Goal: Information Seeking & Learning: Learn about a topic

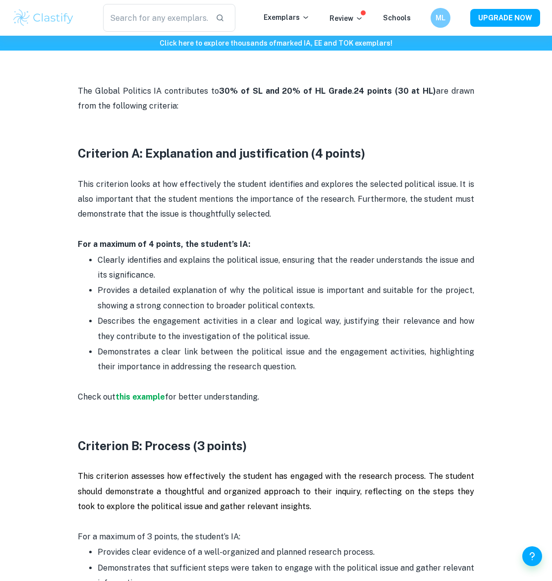
scroll to position [464, 0]
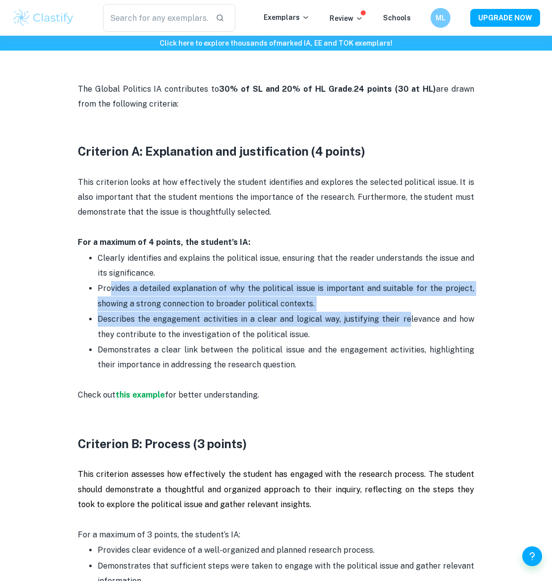
drag, startPoint x: 115, startPoint y: 286, endPoint x: 393, endPoint y: 314, distance: 279.5
click at [393, 314] on ul "Clearly identifies and explains the political issue, ensuring that the reader u…" at bounding box center [276, 311] width 397 height 122
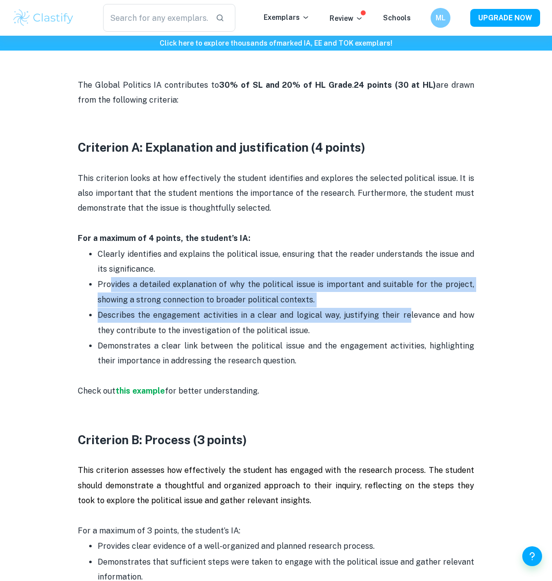
click at [374, 298] on p "Provides a detailed explanation of why the political issue is important and sui…" at bounding box center [286, 292] width 377 height 30
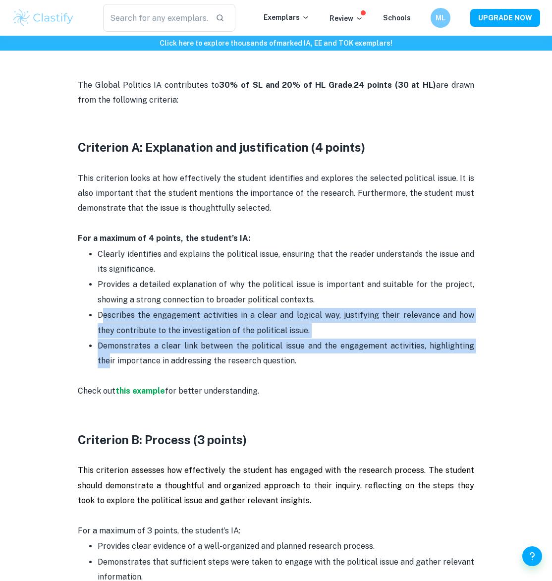
drag, startPoint x: 105, startPoint y: 313, endPoint x: 467, endPoint y: 345, distance: 363.7
click at [467, 345] on ul "Clearly identifies and explains the political issue, ensuring that the reader u…" at bounding box center [276, 307] width 397 height 122
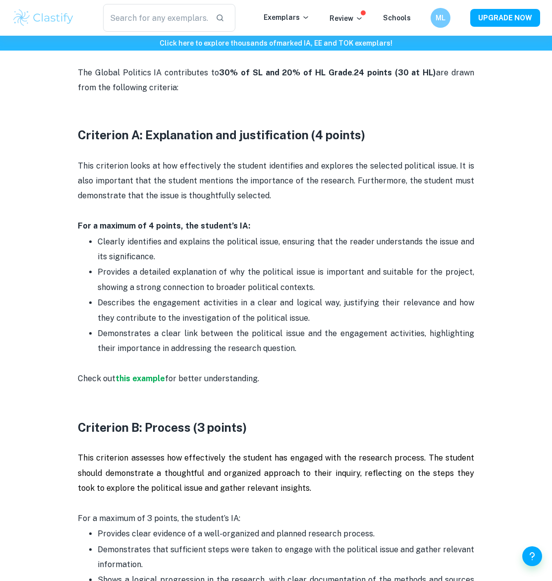
click at [467, 346] on p "Demonstrates a clear link between the political issue and the engagement activi…" at bounding box center [286, 341] width 377 height 30
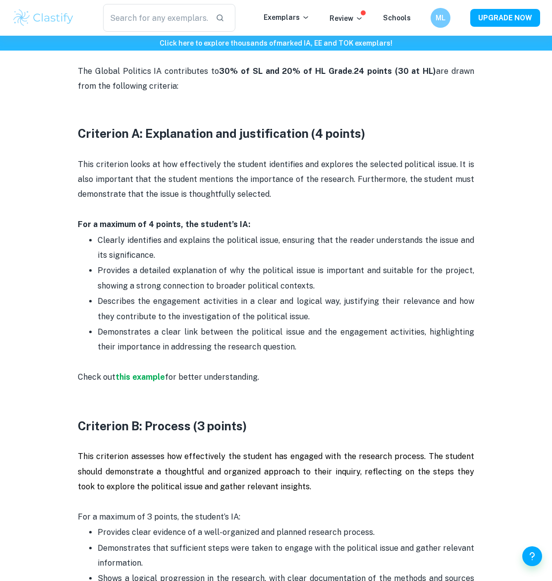
scroll to position [481, 0]
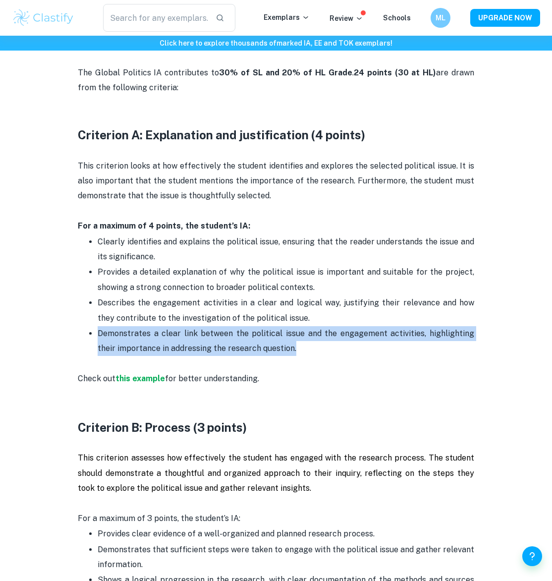
drag, startPoint x: 432, startPoint y: 346, endPoint x: 48, endPoint y: 337, distance: 383.8
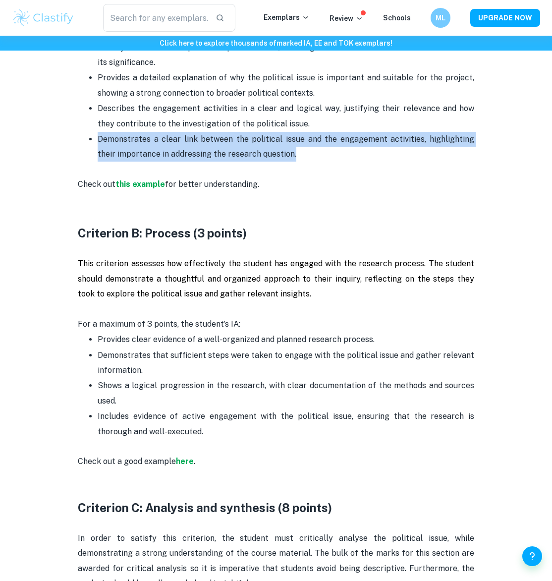
scroll to position [676, 0]
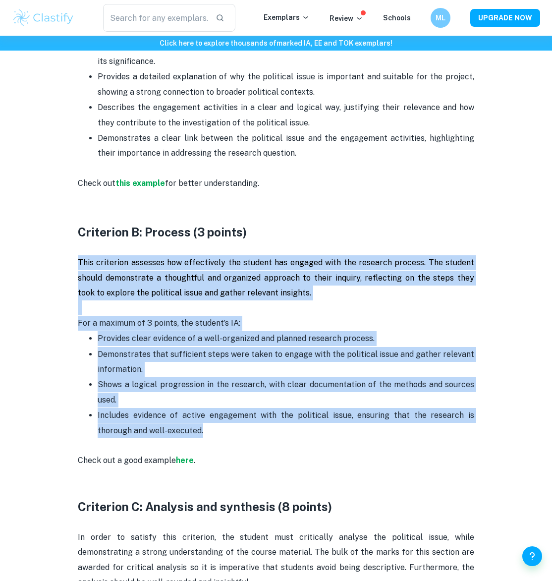
drag, startPoint x: 212, startPoint y: 424, endPoint x: 78, endPoint y: 258, distance: 213.3
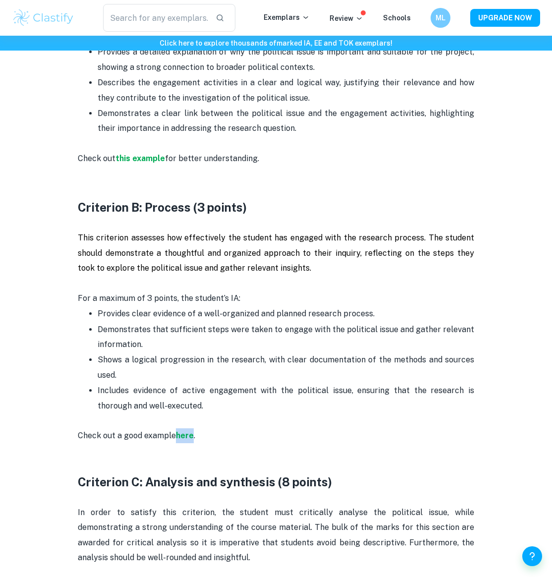
scroll to position [513, 0]
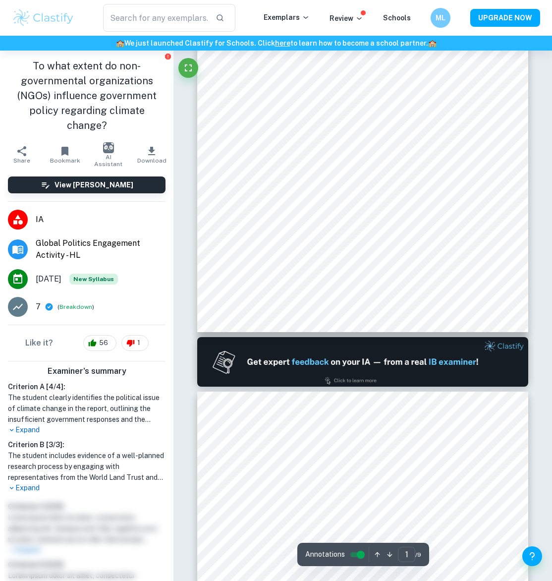
scroll to position [439, 0]
type input "2"
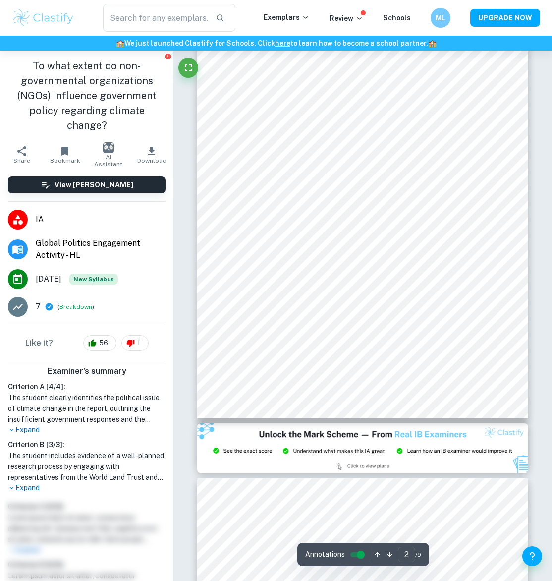
scroll to position [639, 0]
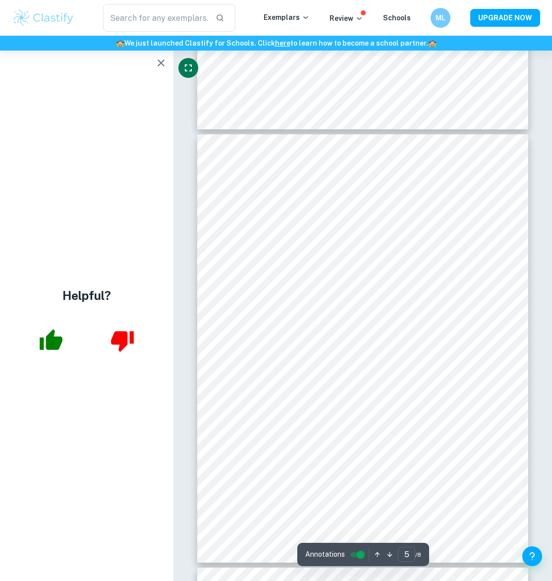
scroll to position [1770, 0]
click at [159, 66] on icon "button" at bounding box center [161, 63] width 12 height 12
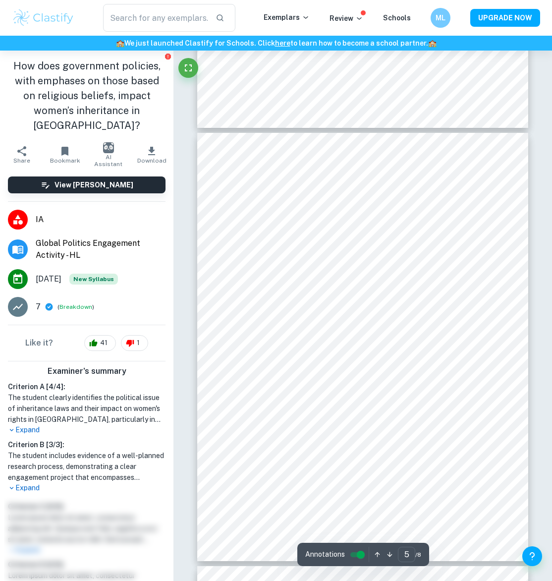
scroll to position [5, 0]
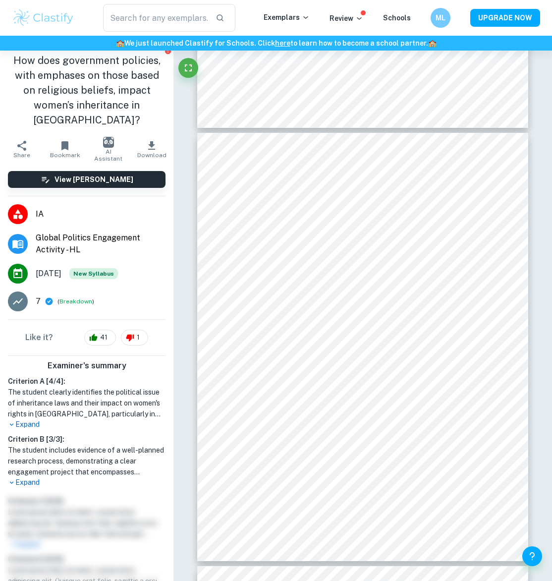
click at [48, 434] on h6 "Criterion B [ 3 / 3 ]:" at bounding box center [87, 439] width 158 height 11
click at [38, 477] on p "Expand" at bounding box center [87, 482] width 158 height 10
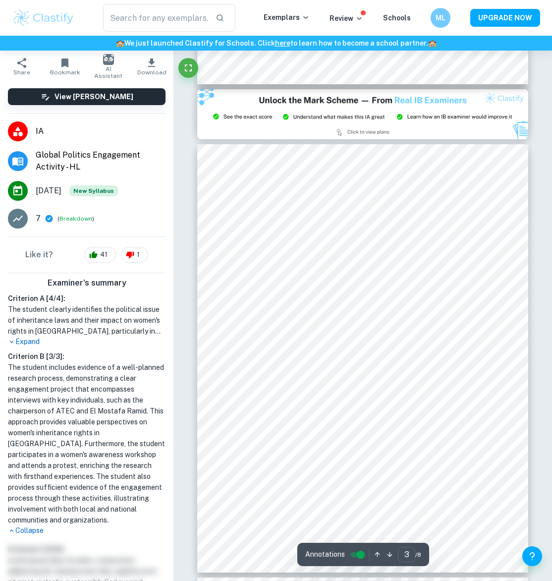
scroll to position [894, 0]
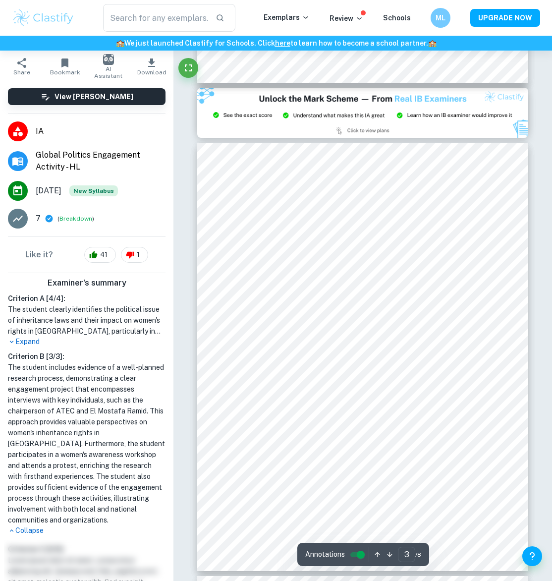
click at [40, 333] on div "Criterion A [ 4 / 4 ]: The student clearly identifies the political issue of in…" at bounding box center [87, 414] width 166 height 243
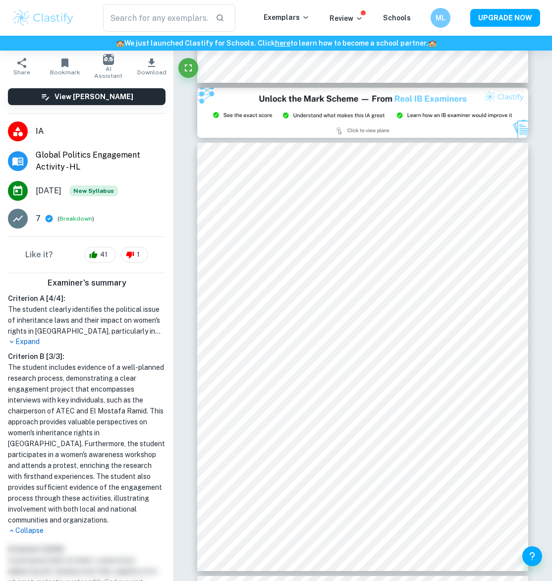
click at [35, 337] on p "Expand" at bounding box center [87, 342] width 158 height 10
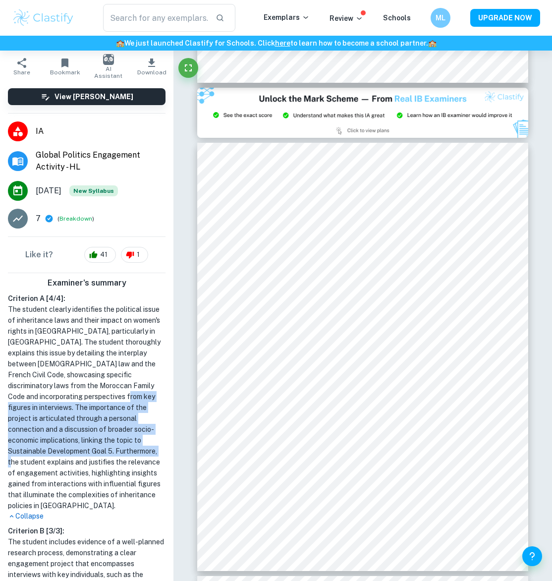
drag, startPoint x: 82, startPoint y: 387, endPoint x: 100, endPoint y: 440, distance: 56.4
click at [100, 441] on h1 "The student clearly identifies the political issue of inheritance laws and thei…" at bounding box center [87, 407] width 158 height 207
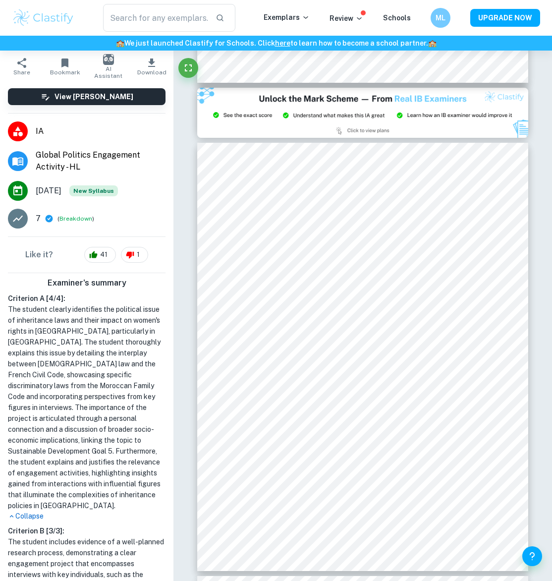
click at [100, 440] on h1 "The student clearly identifies the political issue of inheritance laws and thei…" at bounding box center [87, 407] width 158 height 207
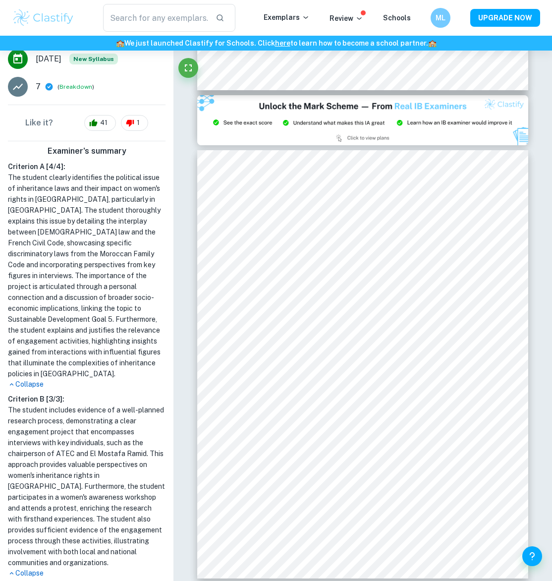
scroll to position [221, 0]
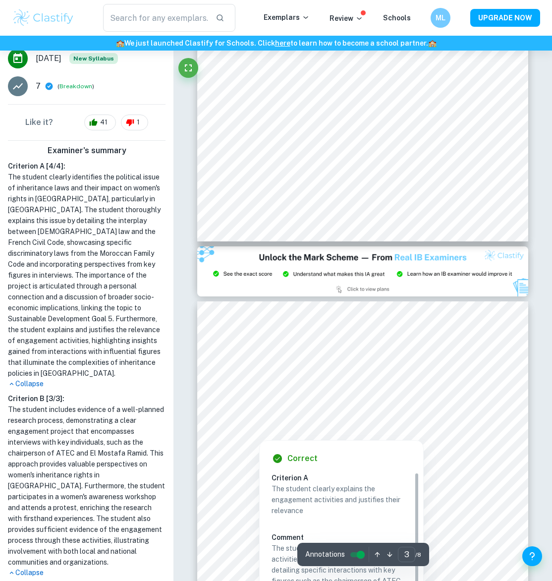
type input "2"
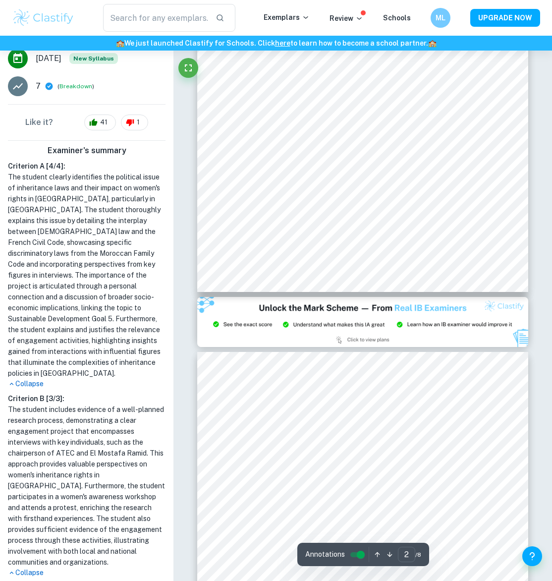
scroll to position [667, 0]
